Goal: Transaction & Acquisition: Subscribe to service/newsletter

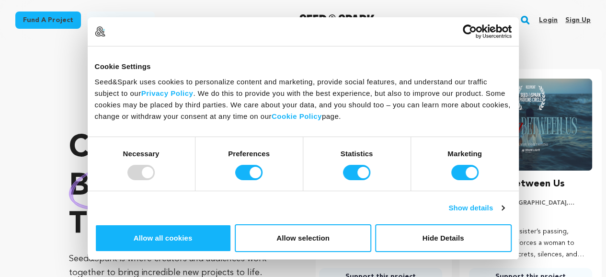
scroll to position [0, 158]
click at [582, 21] on link "Sign up" at bounding box center [577, 19] width 25 height 15
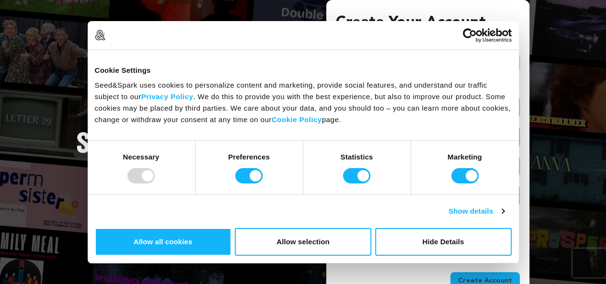
click at [504, 61] on link "Continue with Google" at bounding box center [428, 63] width 184 height 18
